Goal: Book appointment/travel/reservation

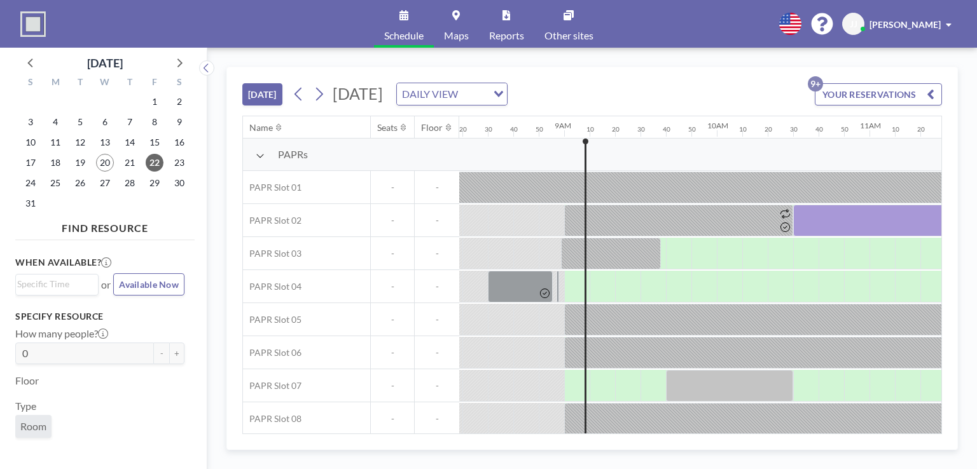
scroll to position [0, 1280]
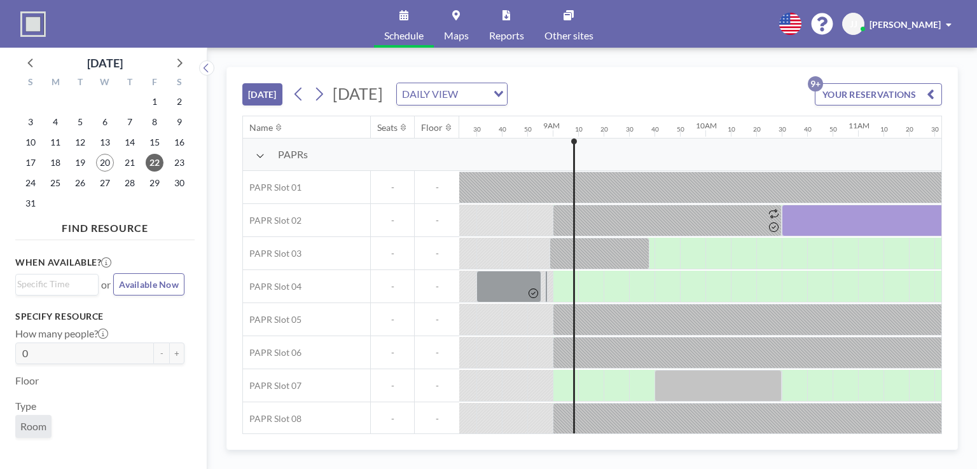
click at [565, 203] on div at bounding box center [564, 187] width 25 height 31
drag, startPoint x: 563, startPoint y: 284, endPoint x: 569, endPoint y: 287, distance: 7.1
click at [569, 203] on div at bounding box center [564, 187] width 25 height 31
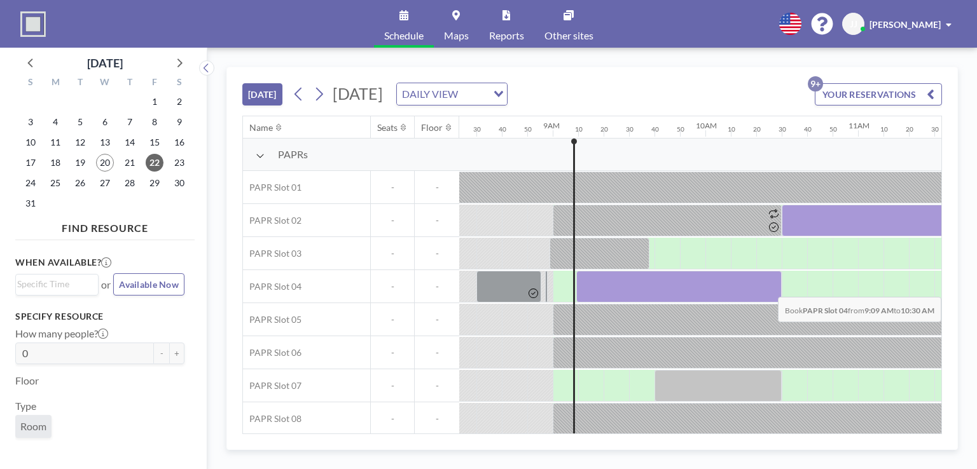
click at [770, 287] on div at bounding box center [678, 287] width 205 height 32
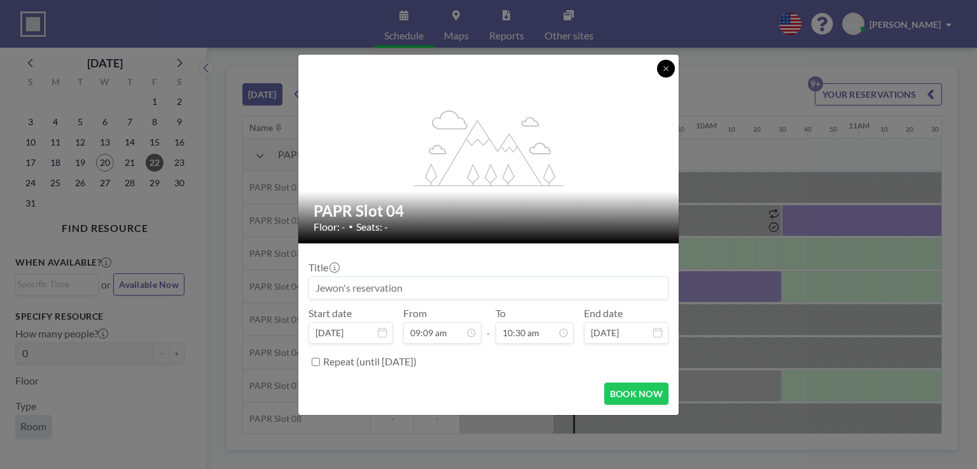
click at [664, 71] on icon at bounding box center [666, 69] width 8 height 8
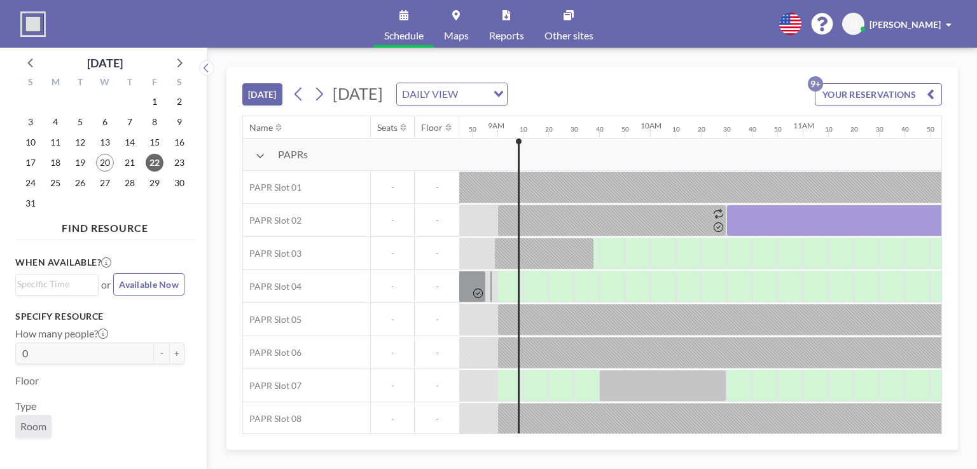
scroll to position [0, 1370]
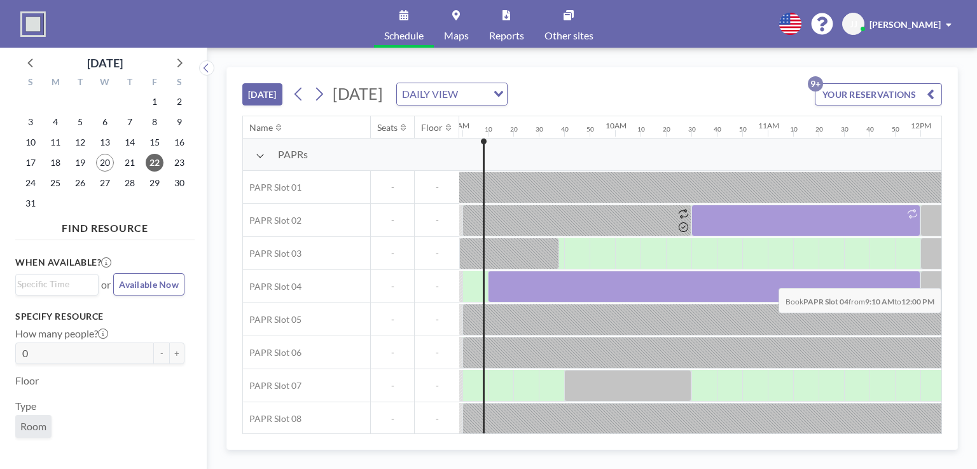
drag, startPoint x: 497, startPoint y: 280, endPoint x: 903, endPoint y: 278, distance: 406.3
click at [903, 278] on div at bounding box center [704, 287] width 432 height 32
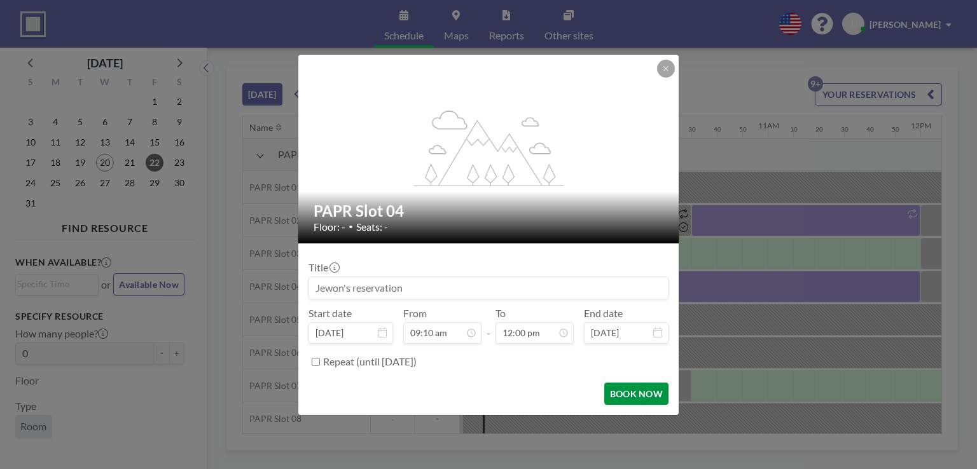
click at [652, 388] on button "BOOK NOW" at bounding box center [636, 394] width 64 height 22
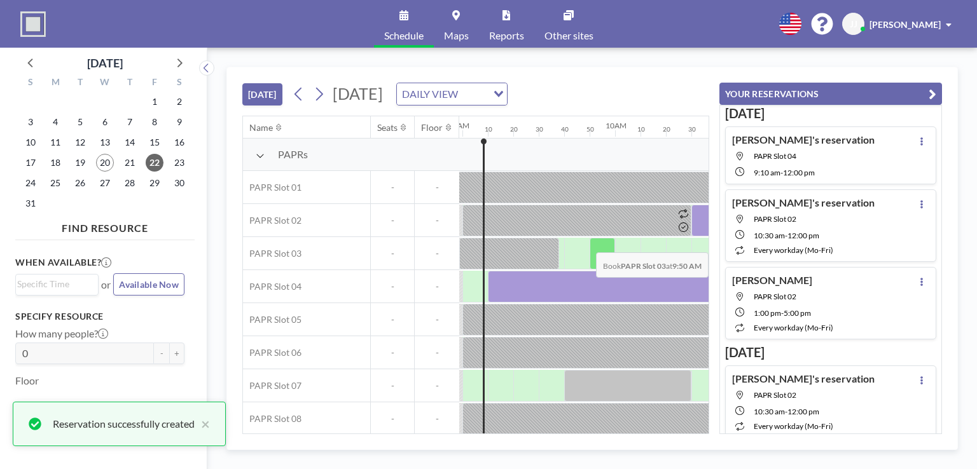
click at [598, 241] on div at bounding box center [601, 254] width 25 height 32
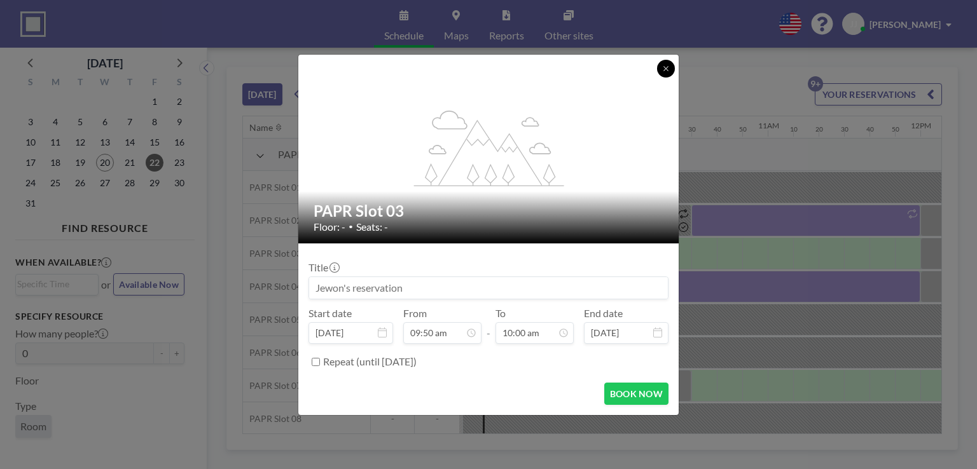
click at [665, 67] on icon at bounding box center [666, 69] width 8 height 8
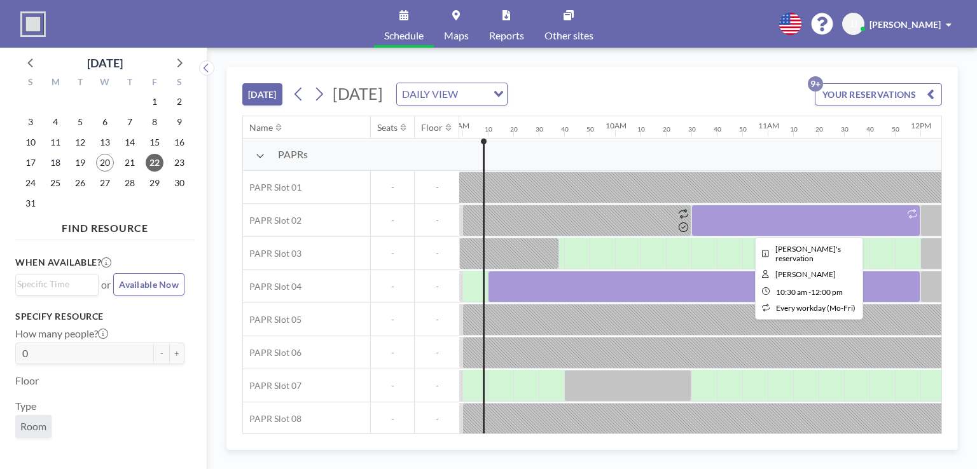
click at [906, 212] on div at bounding box center [912, 213] width 15 height 17
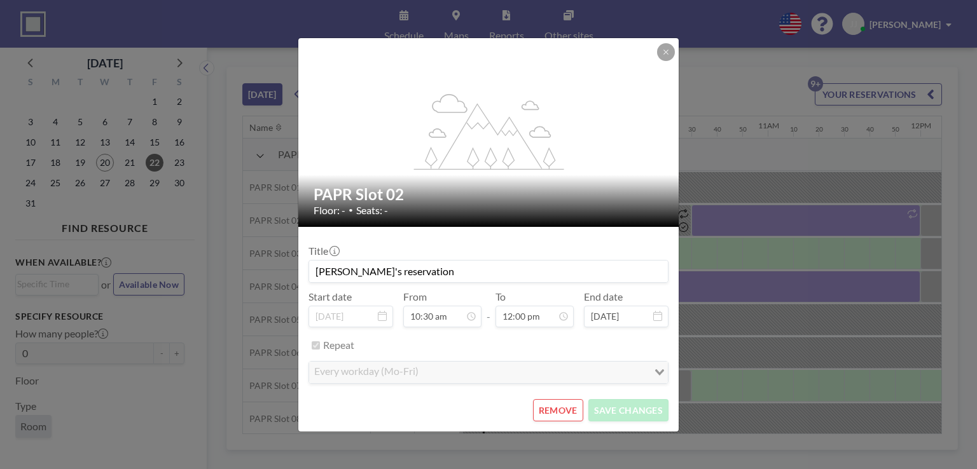
click at [567, 408] on button "REMOVE" at bounding box center [558, 410] width 50 height 22
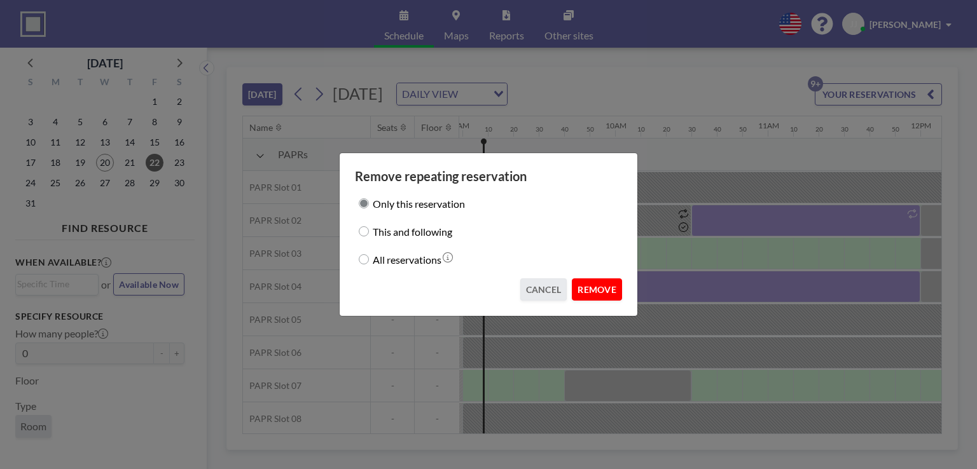
click at [602, 286] on button "REMOVE" at bounding box center [597, 289] width 50 height 22
